Goal: Information Seeking & Learning: Learn about a topic

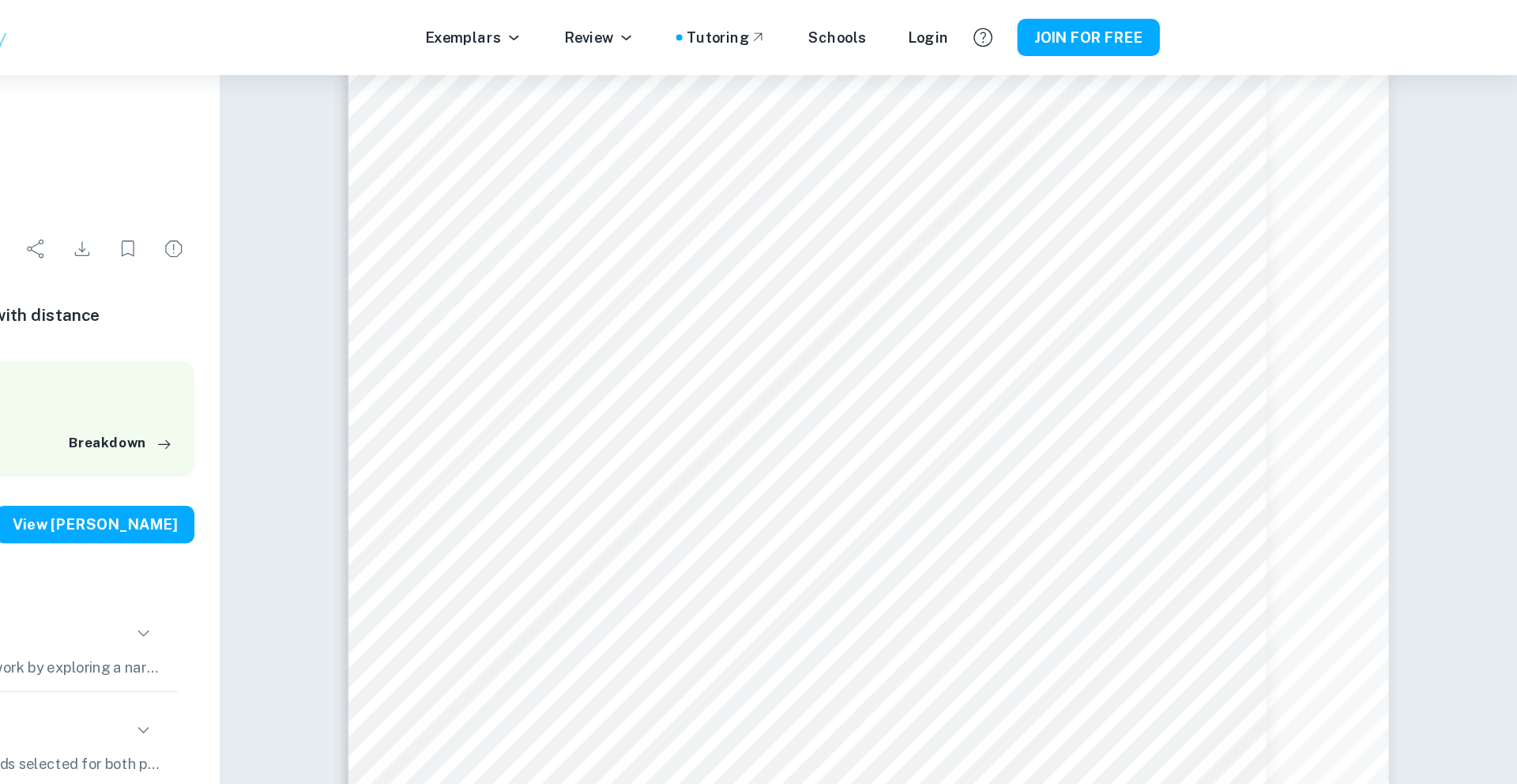
scroll to position [4729, 0]
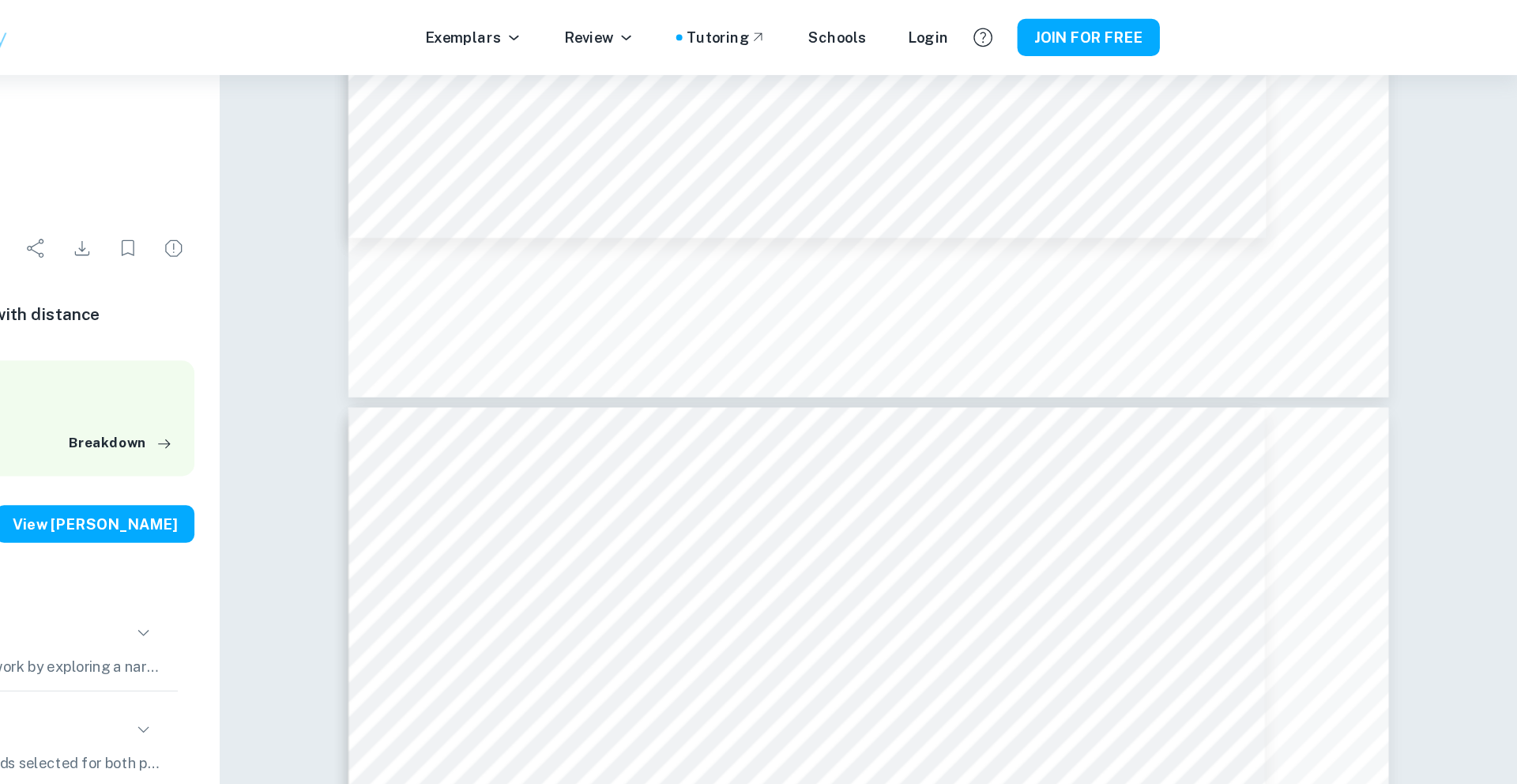
type input "4"
